Goal: Task Accomplishment & Management: Manage account settings

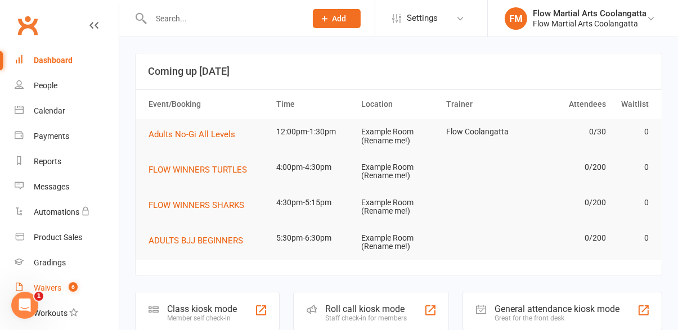
click at [72, 294] on link "Waivers 6" at bounding box center [67, 288] width 104 height 25
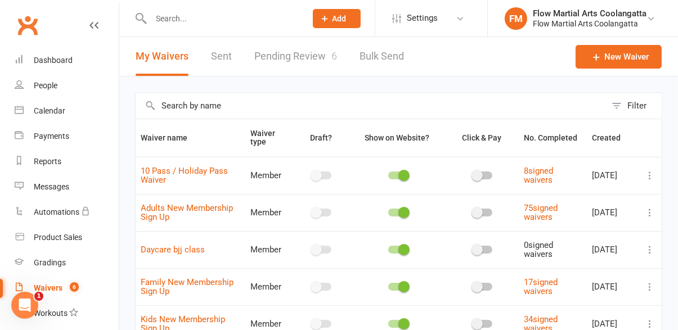
click at [305, 61] on link "Pending Review 6" at bounding box center [295, 56] width 83 height 39
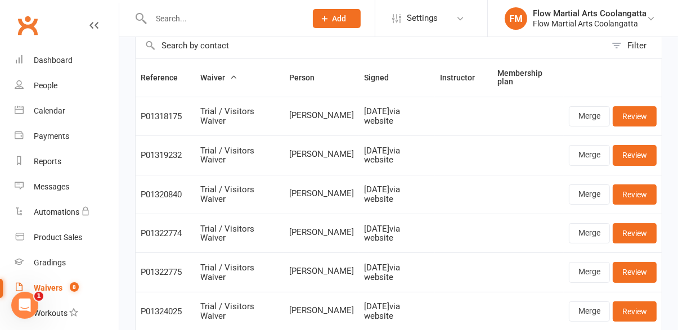
scroll to position [63, 0]
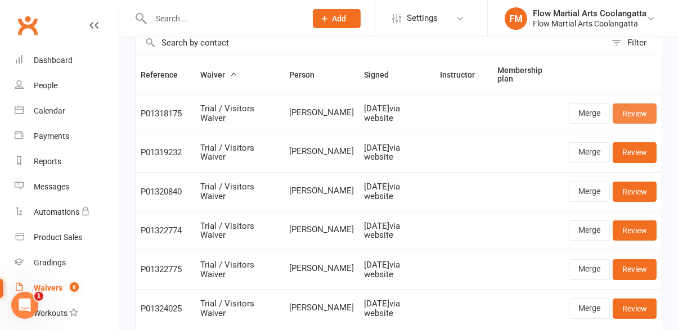
click at [642, 116] on link "Review" at bounding box center [635, 114] width 44 height 20
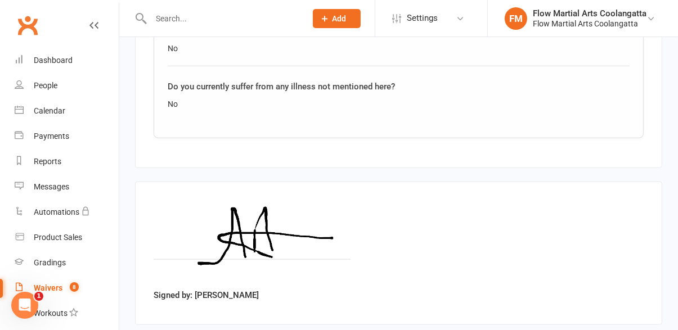
scroll to position [1161, 0]
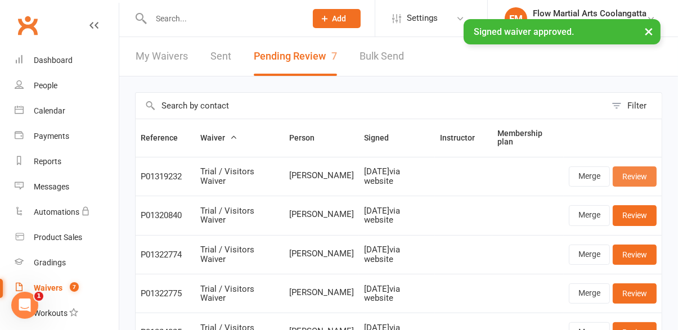
click at [645, 180] on link "Review" at bounding box center [635, 177] width 44 height 20
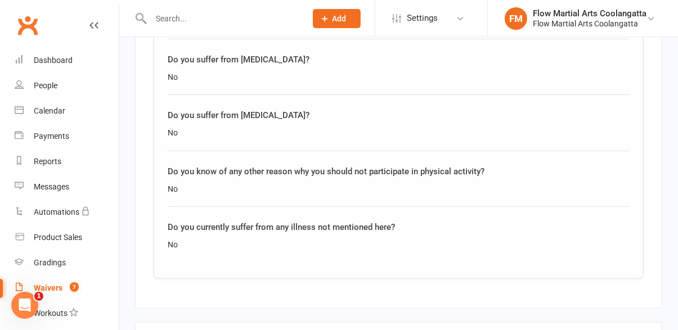
scroll to position [1161, 0]
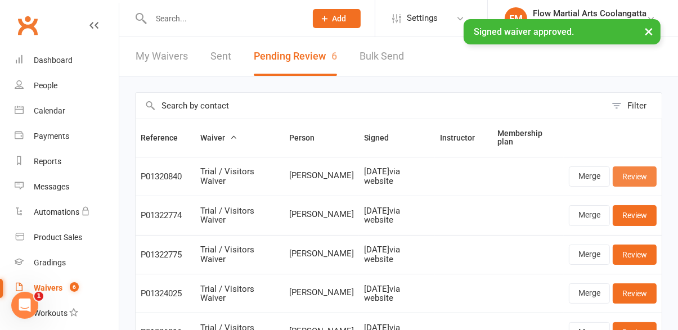
click at [637, 179] on link "Review" at bounding box center [635, 177] width 44 height 20
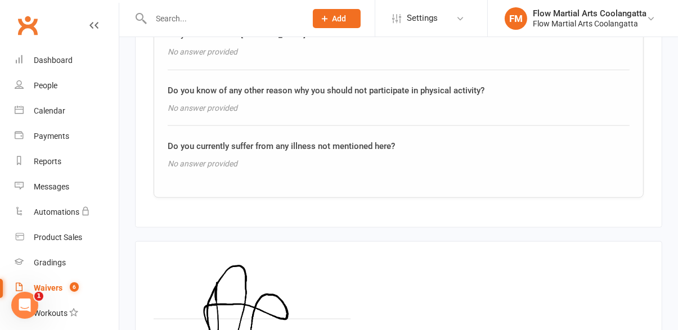
scroll to position [1161, 0]
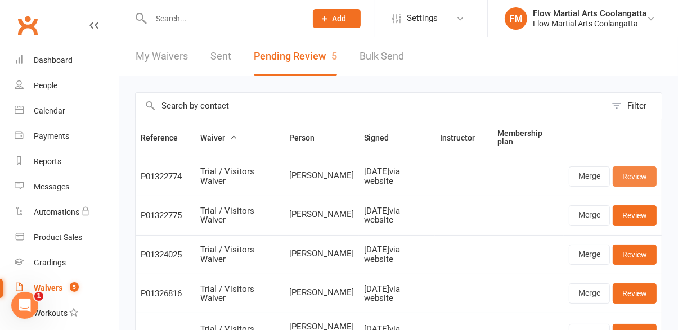
click at [645, 180] on link "Review" at bounding box center [635, 177] width 44 height 20
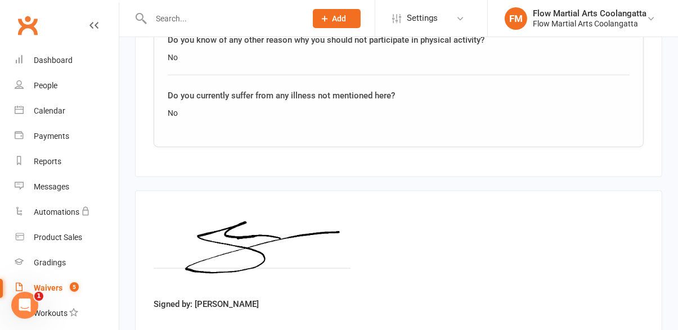
scroll to position [1161, 0]
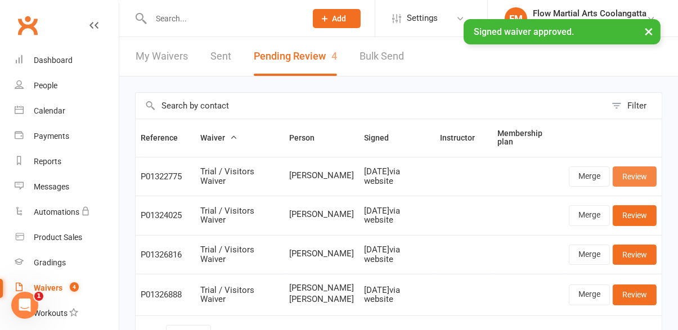
click at [641, 180] on link "Review" at bounding box center [635, 177] width 44 height 20
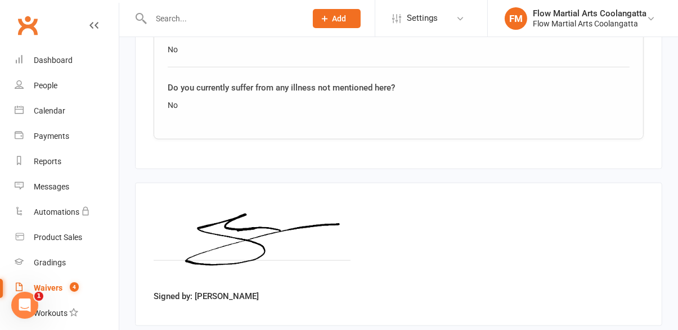
scroll to position [1242, 0]
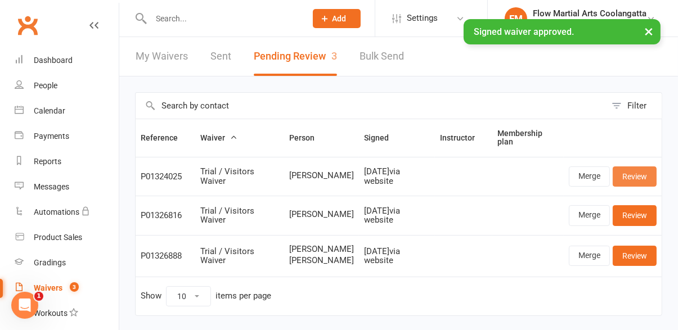
click at [640, 180] on link "Review" at bounding box center [635, 177] width 44 height 20
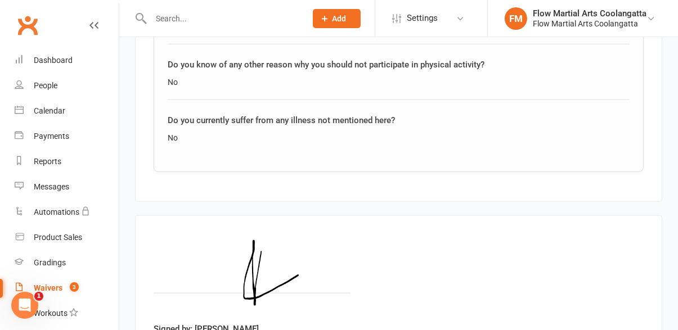
scroll to position [1161, 0]
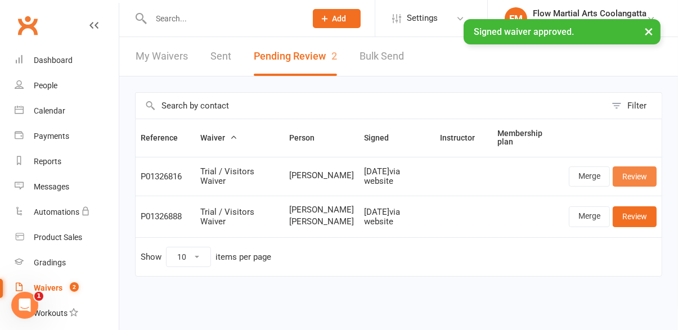
click at [638, 178] on link "Review" at bounding box center [635, 177] width 44 height 20
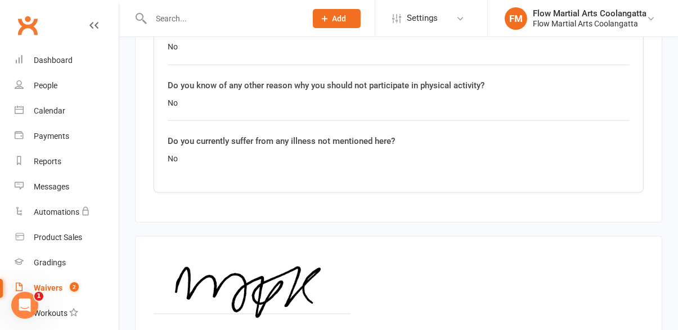
scroll to position [1161, 0]
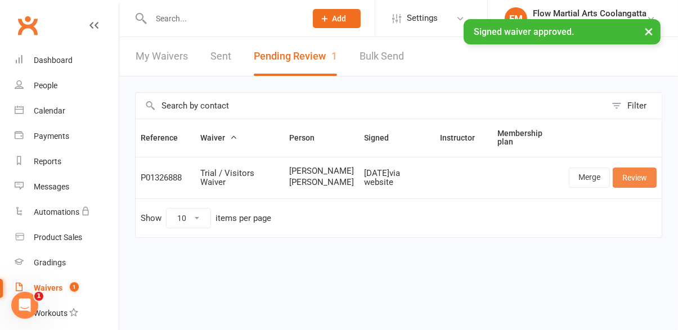
click at [645, 183] on link "Review" at bounding box center [635, 178] width 44 height 20
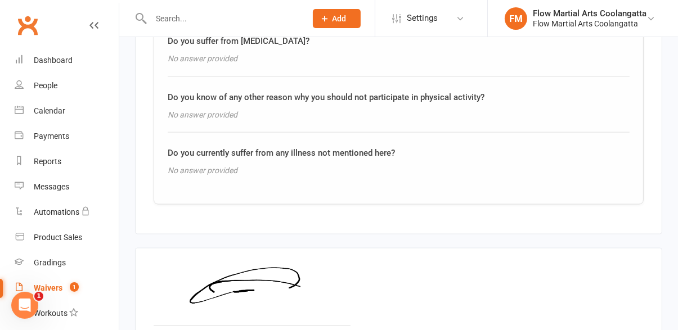
scroll to position [1587, 0]
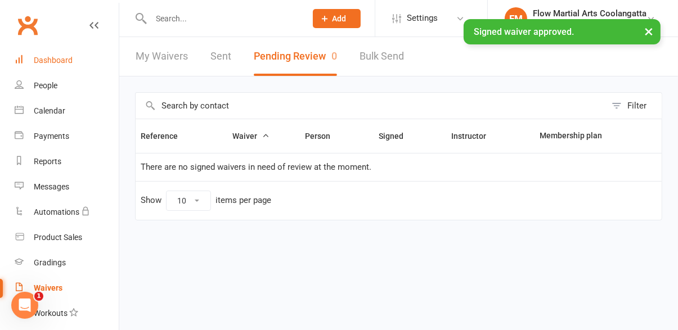
click at [62, 68] on link "Dashboard" at bounding box center [67, 60] width 104 height 25
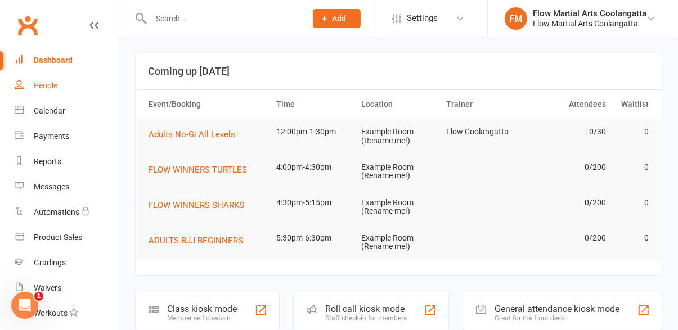
click at [43, 93] on link "People" at bounding box center [67, 85] width 104 height 25
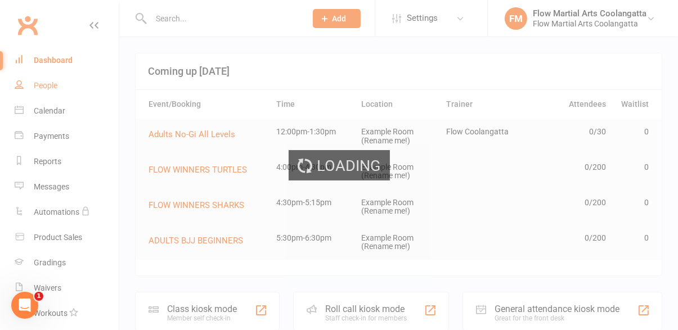
select select "100"
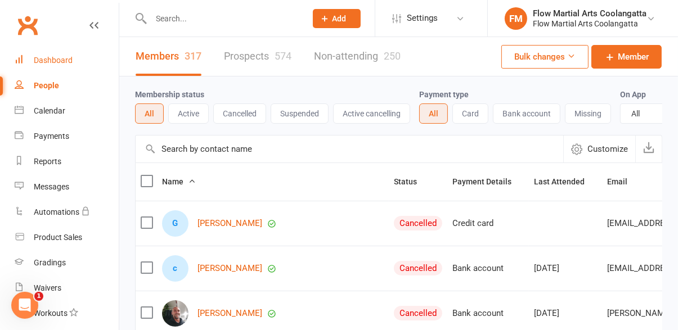
click at [48, 62] on div "Dashboard" at bounding box center [53, 60] width 39 height 9
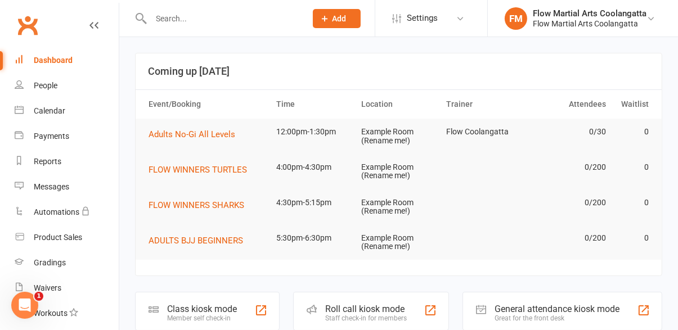
scroll to position [22, 0]
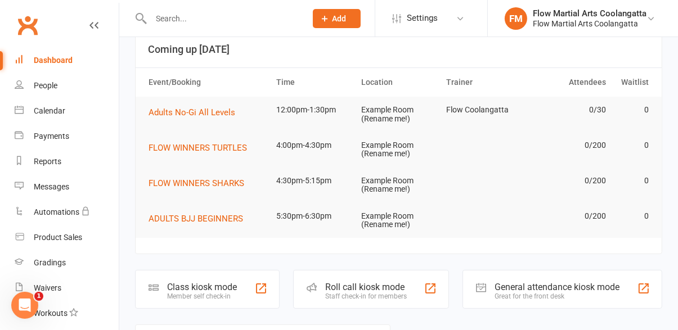
click at [185, 19] on input "text" at bounding box center [222, 19] width 151 height 16
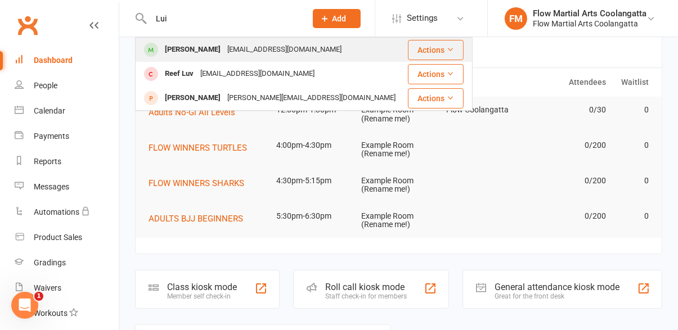
type input "Lui"
click at [180, 51] on div "[PERSON_NAME]" at bounding box center [193, 50] width 62 height 16
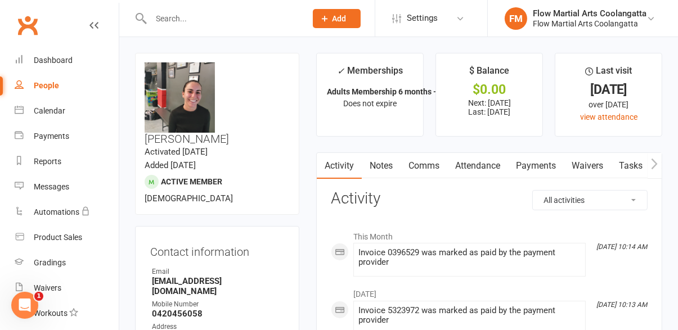
click at [179, 21] on input "text" at bounding box center [222, 19] width 151 height 16
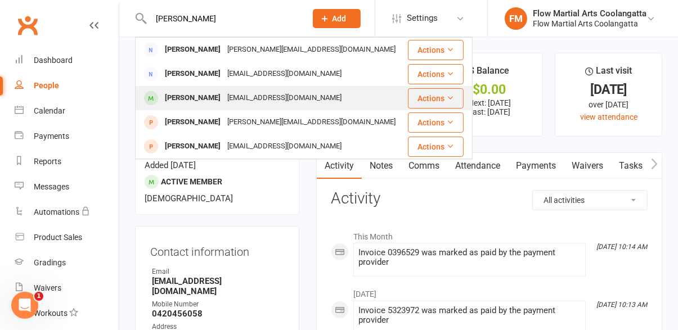
type input "[PERSON_NAME]"
click at [224, 101] on div "[EMAIL_ADDRESS][DOMAIN_NAME]" at bounding box center [284, 98] width 121 height 16
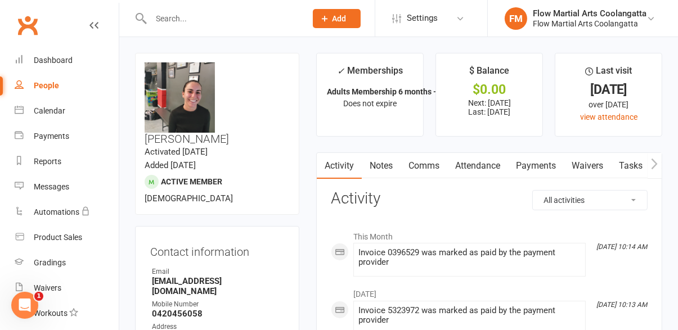
click at [545, 169] on link "Payments" at bounding box center [536, 166] width 56 height 26
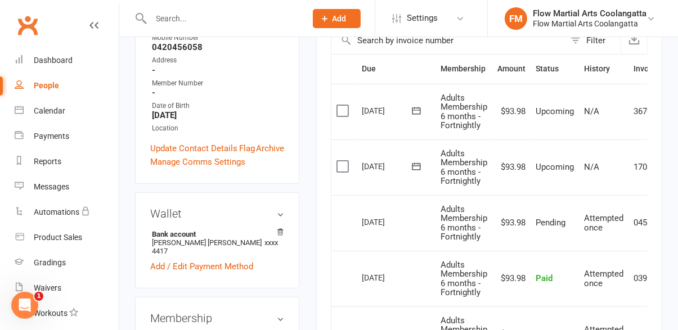
scroll to position [0, 48]
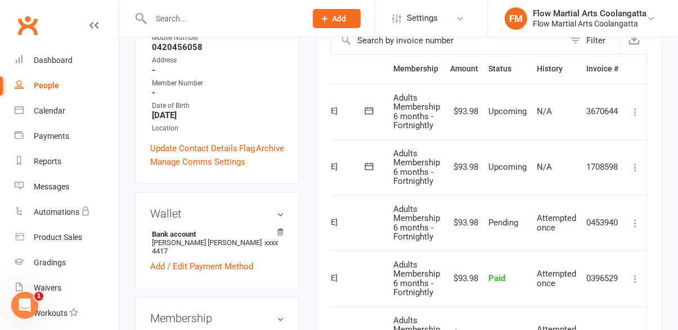
click at [639, 168] on icon at bounding box center [635, 167] width 11 height 11
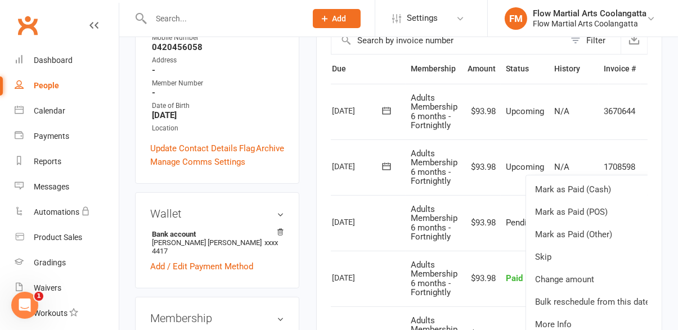
scroll to position [0, 29]
click at [593, 281] on link "Change amount" at bounding box center [593, 280] width 133 height 23
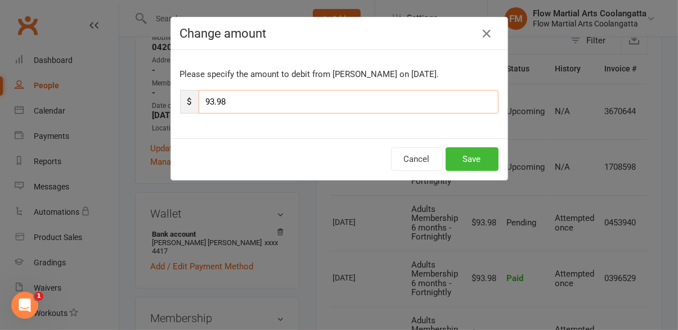
click at [308, 101] on input "93.98" at bounding box center [349, 102] width 300 height 24
type input "9"
type input "5"
click at [507, 152] on div "Cancel Save" at bounding box center [339, 159] width 337 height 42
click at [477, 162] on button "Save" at bounding box center [472, 159] width 53 height 24
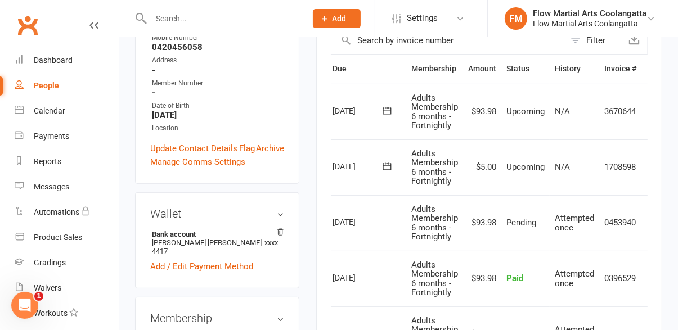
scroll to position [0, 48]
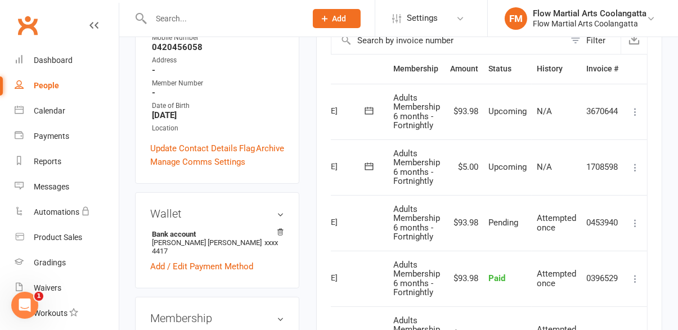
click at [639, 113] on icon at bounding box center [635, 111] width 11 height 11
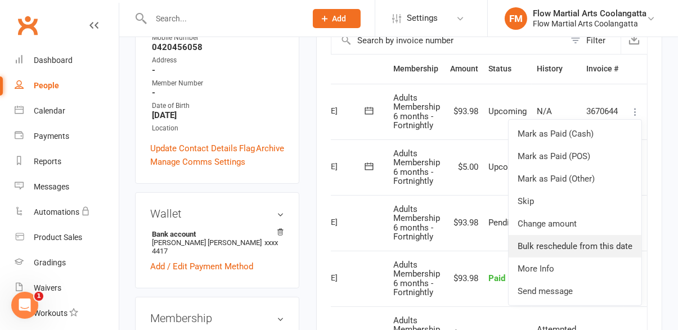
click at [569, 236] on link "Bulk reschedule from this date" at bounding box center [575, 246] width 133 height 23
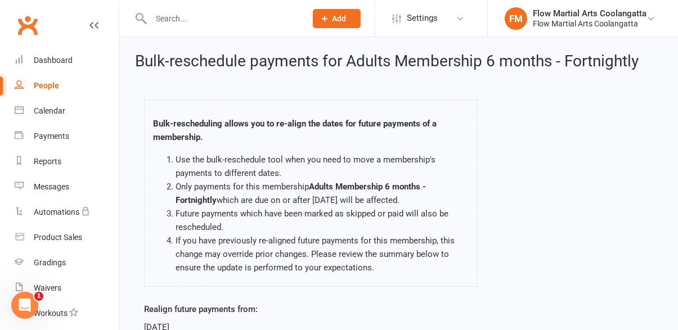
click at [96, 29] on icon at bounding box center [94, 25] width 9 height 9
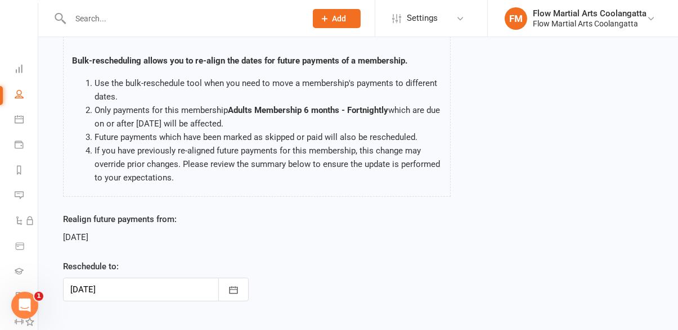
scroll to position [61, 0]
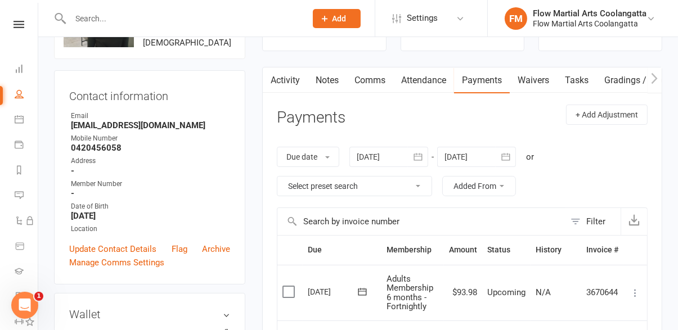
scroll to position [86, 0]
click at [637, 296] on icon at bounding box center [635, 292] width 11 height 11
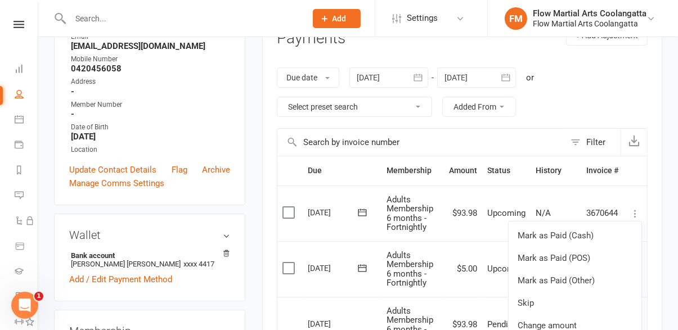
scroll to position [184, 0]
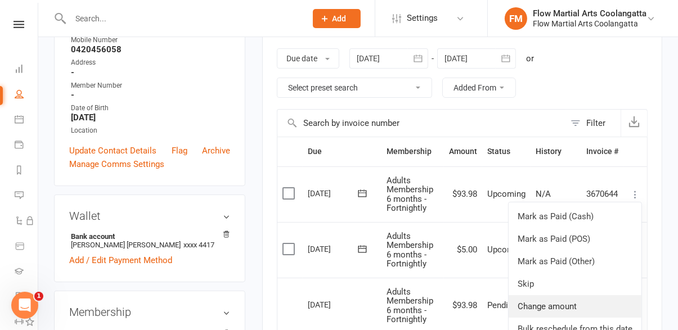
click at [578, 308] on link "Change amount" at bounding box center [575, 307] width 133 height 23
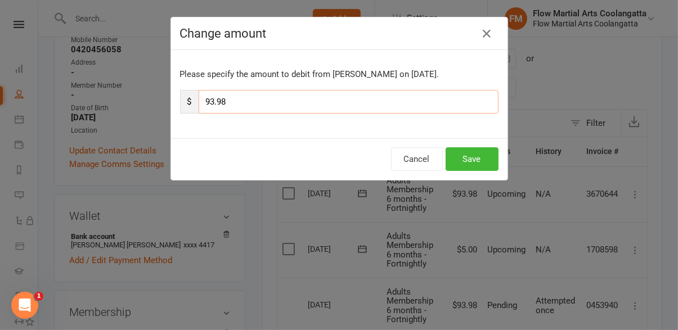
click at [279, 103] on input "93.98" at bounding box center [349, 102] width 300 height 24
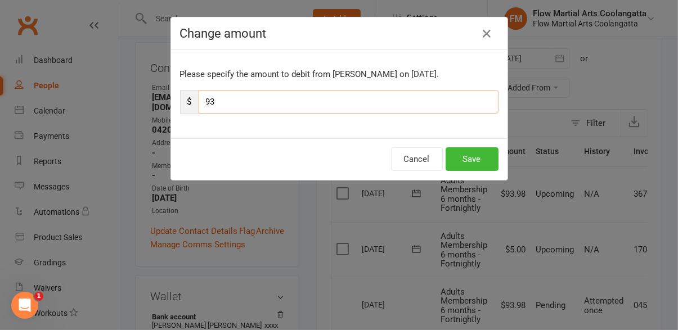
type input "9"
type input "5"
click at [478, 162] on button "Save" at bounding box center [472, 159] width 53 height 24
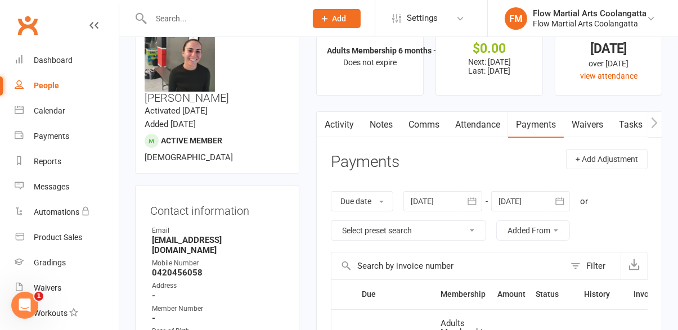
scroll to position [0, 0]
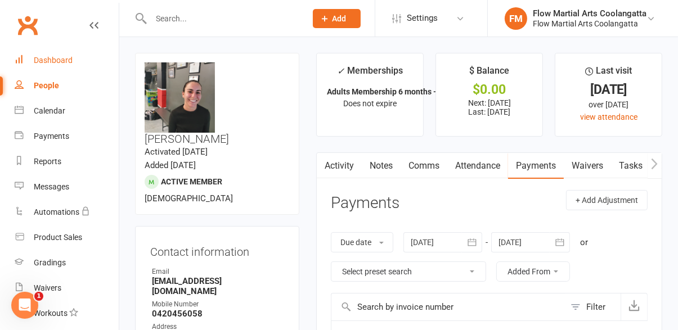
click at [62, 61] on div "Dashboard" at bounding box center [53, 60] width 39 height 9
